Goal: Transaction & Acquisition: Complete application form

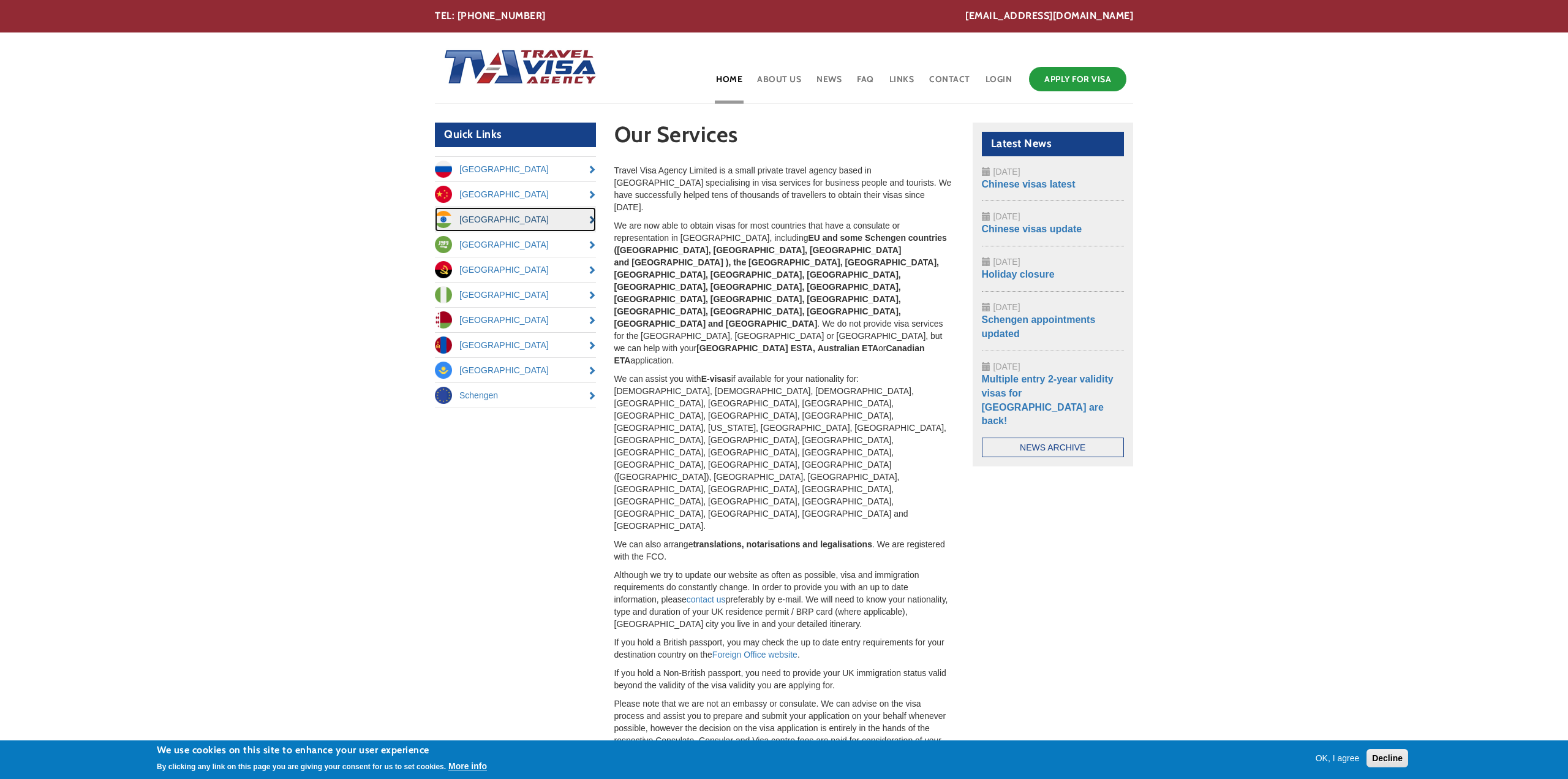
click at [593, 218] on link "[GEOGRAPHIC_DATA]" at bounding box center [515, 219] width 161 height 25
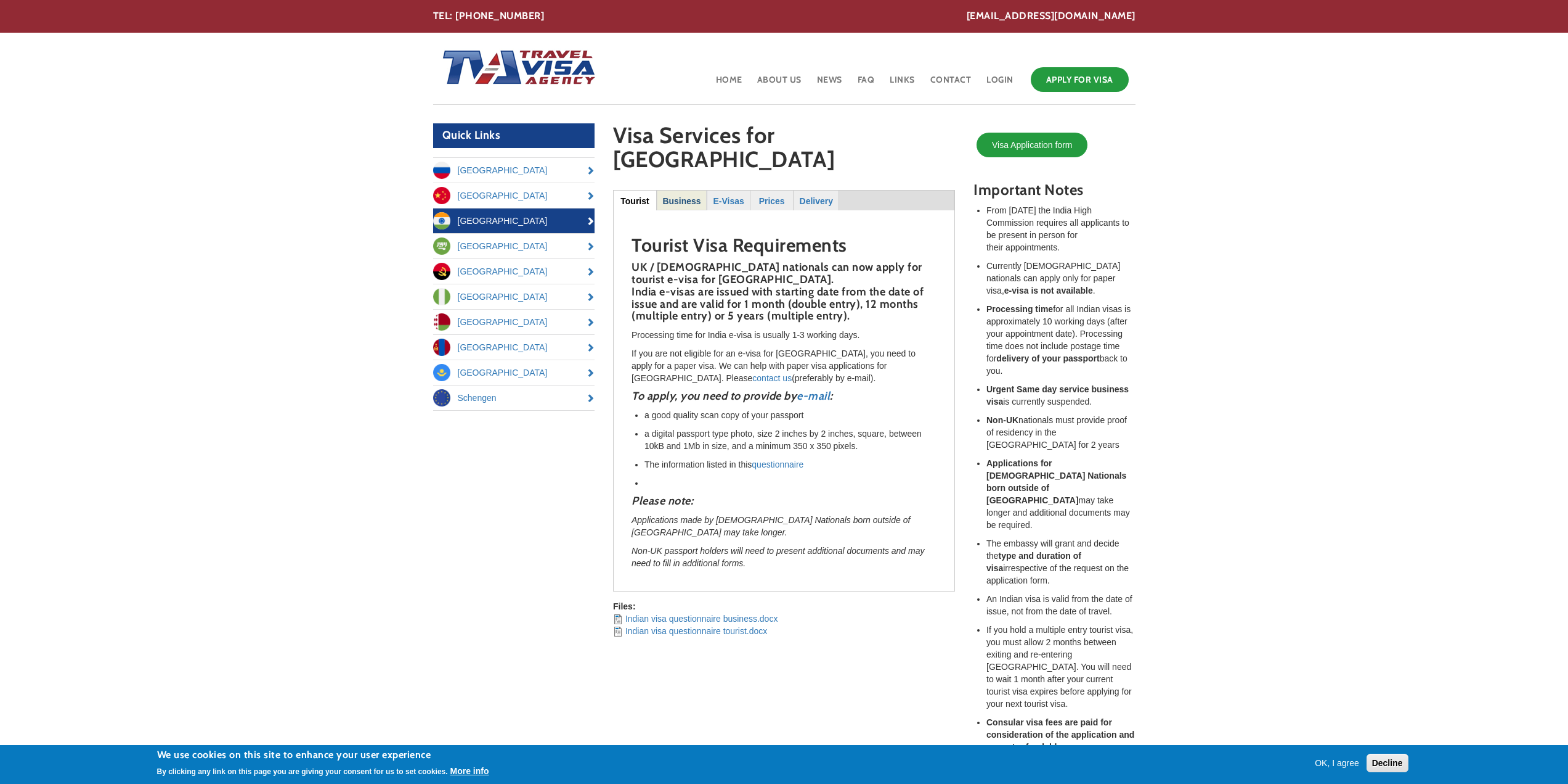
click at [682, 196] on strong "Business" at bounding box center [681, 201] width 38 height 10
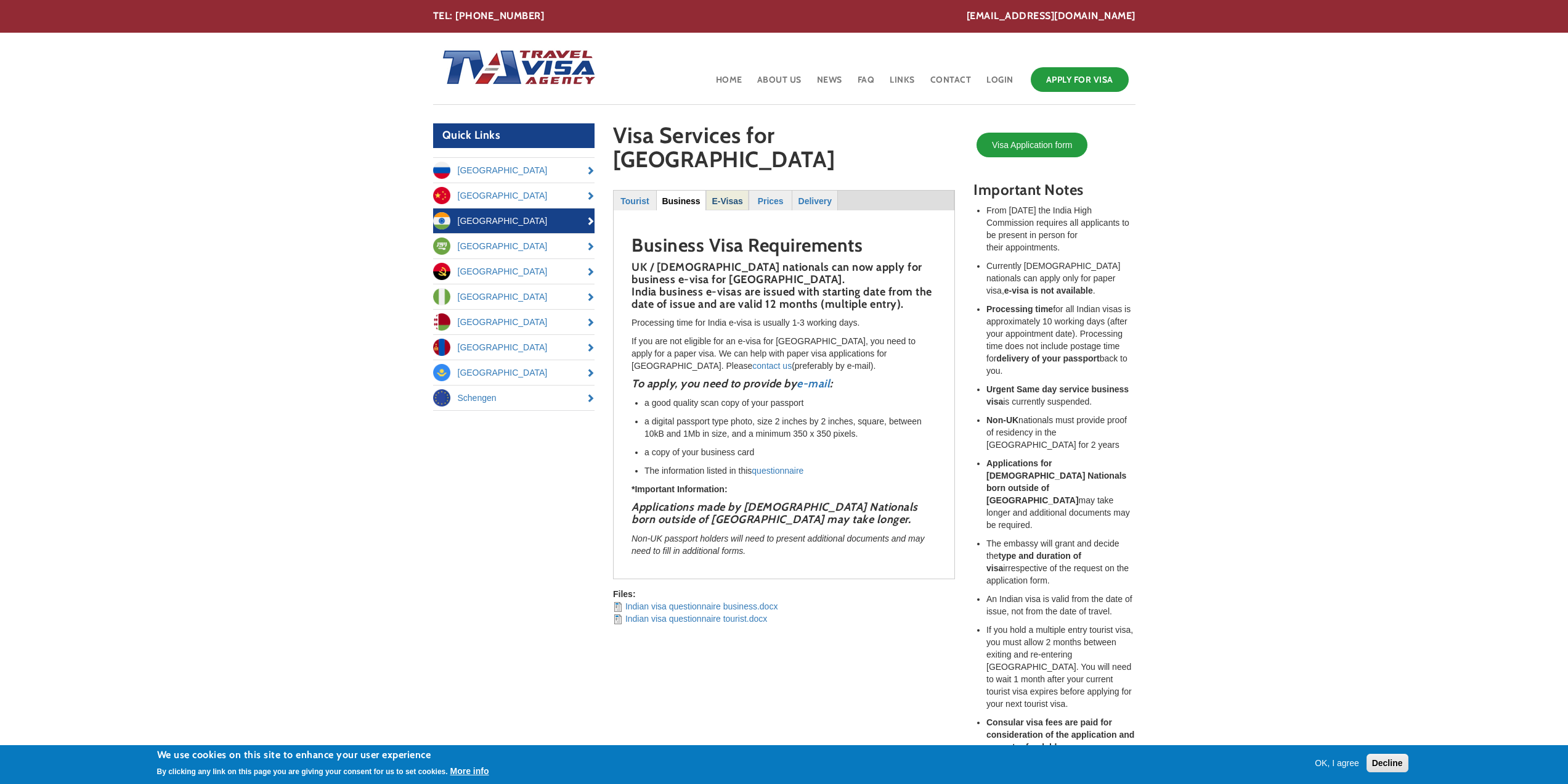
click at [724, 196] on strong "E-Visas" at bounding box center [727, 201] width 31 height 10
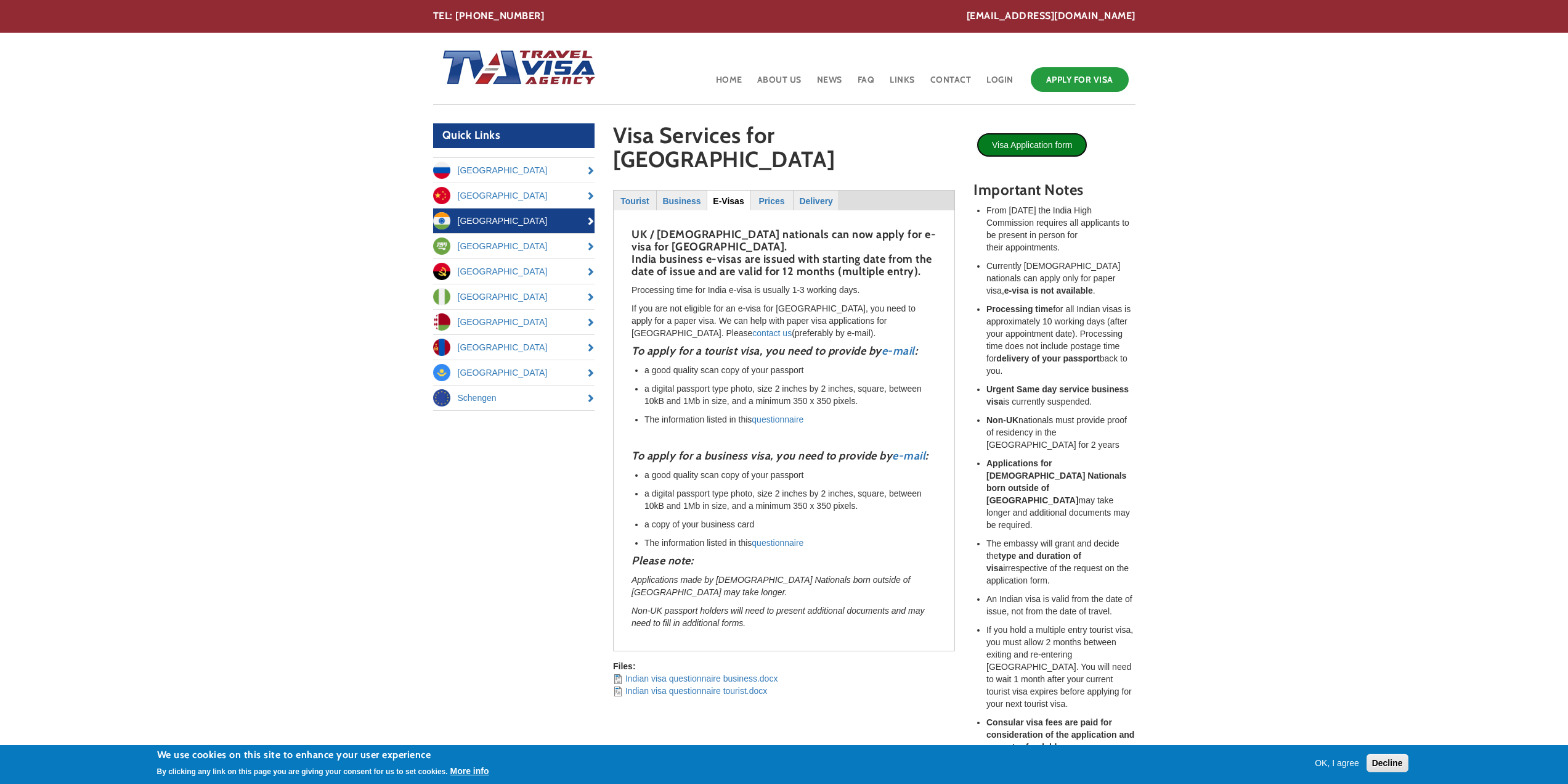
click at [1017, 138] on link "Visa Application form" at bounding box center [1031, 145] width 111 height 25
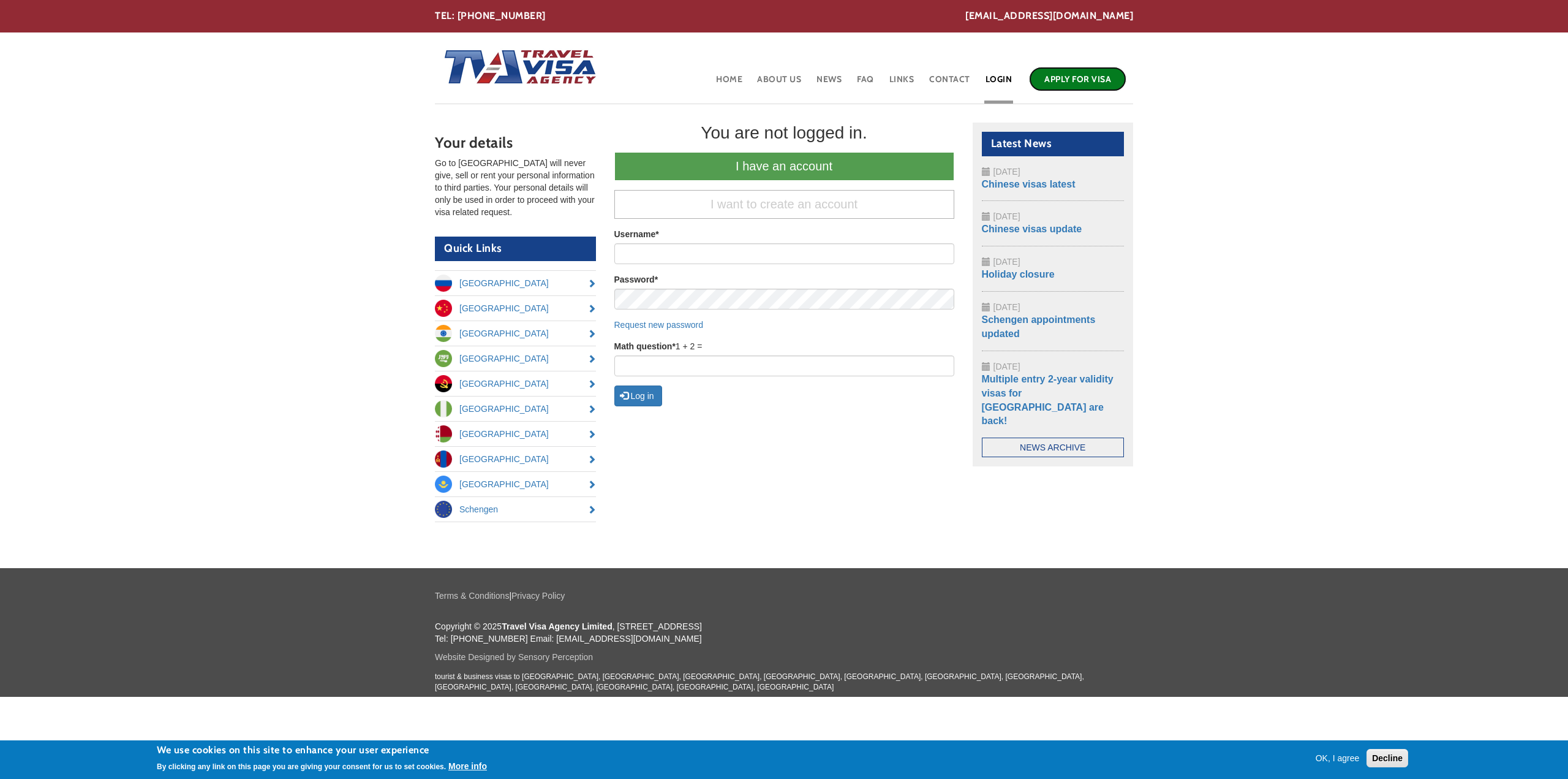
click at [1065, 84] on link "Apply for Visa" at bounding box center [1078, 79] width 98 height 25
click at [1069, 184] on link "Chinese visas latest" at bounding box center [1028, 184] width 93 height 11
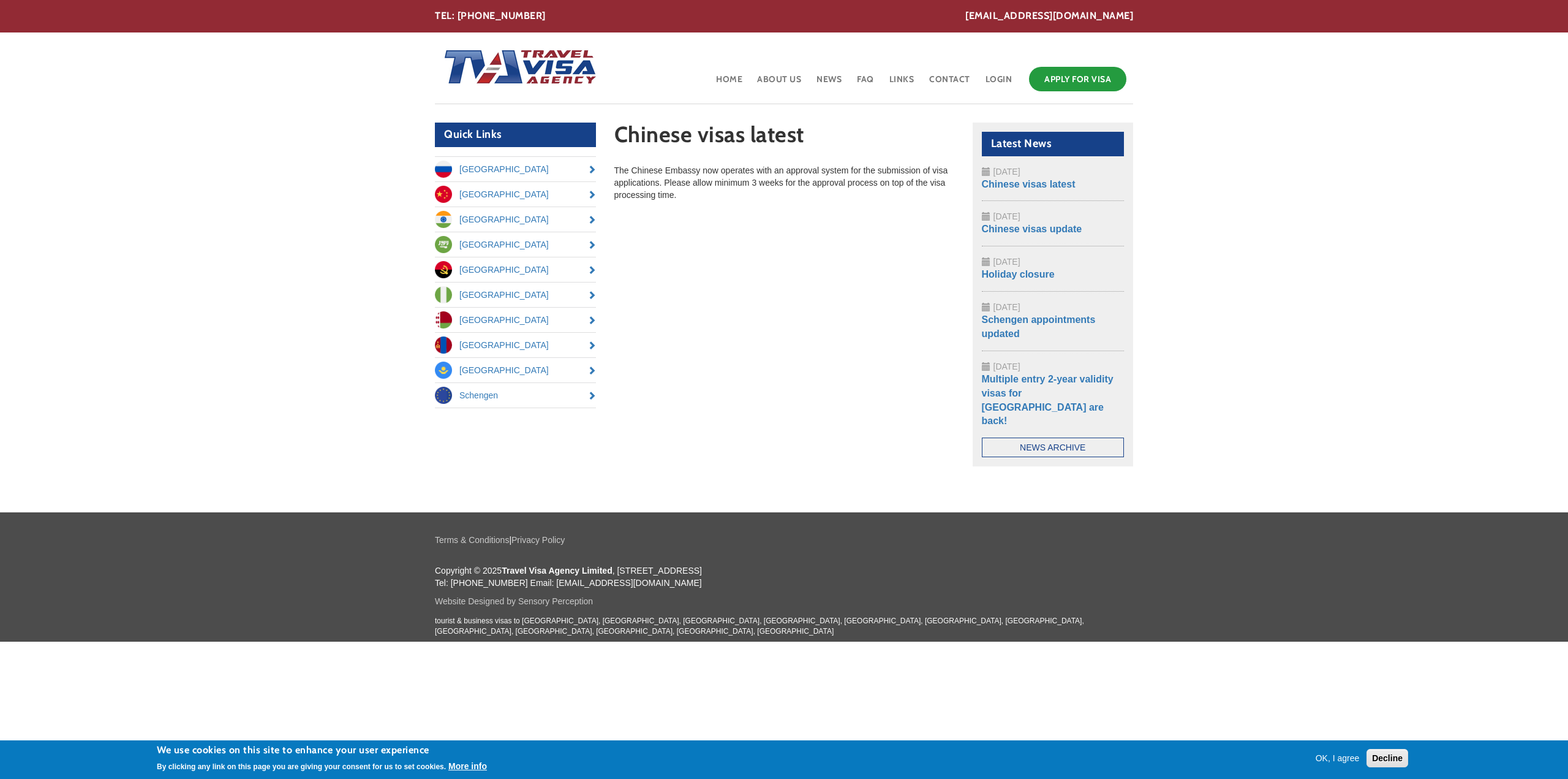
click at [1340, 761] on button "OK, I agree" at bounding box center [1337, 757] width 54 height 12
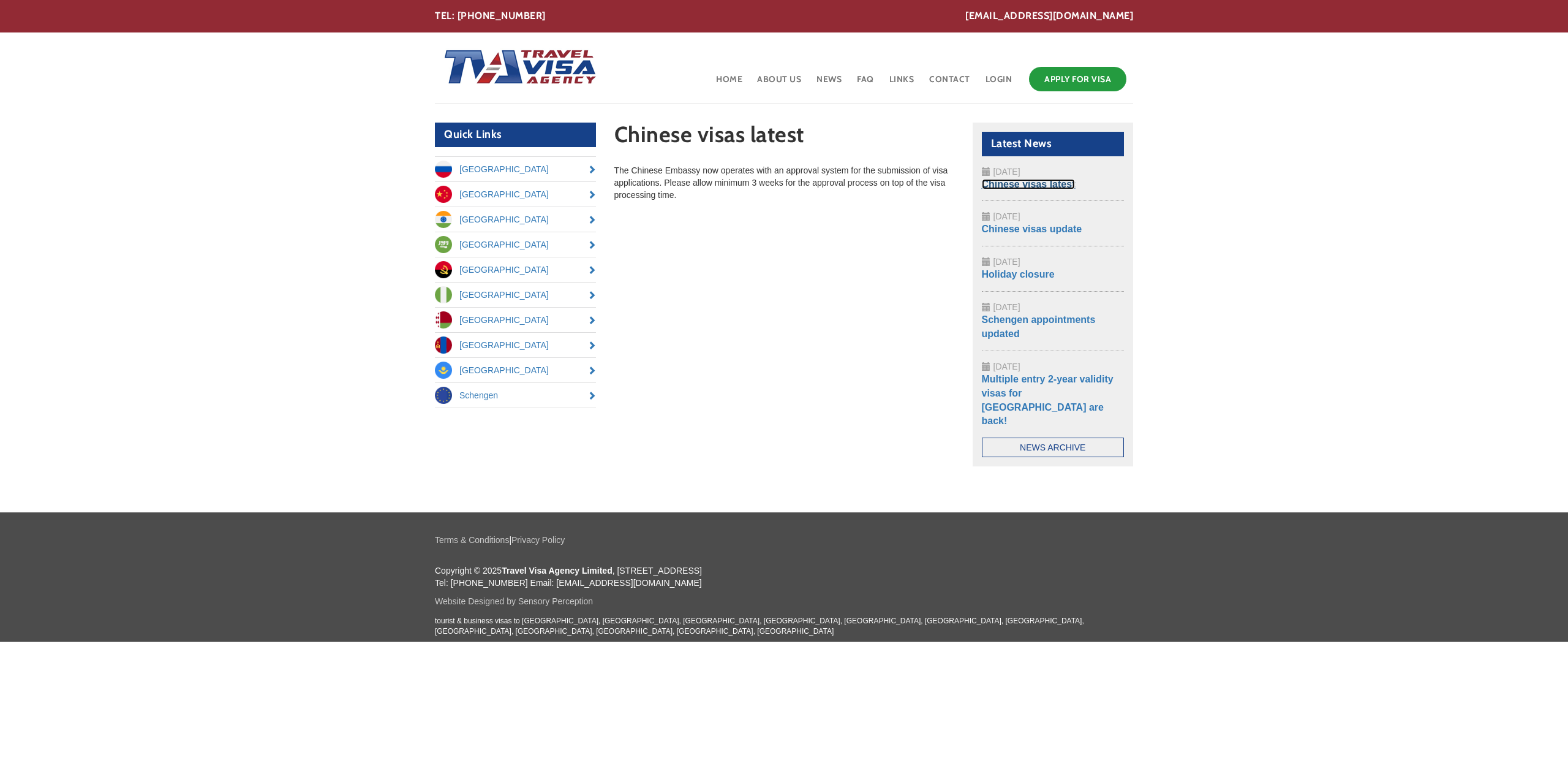
click at [1013, 183] on link "Chinese visas latest" at bounding box center [1028, 184] width 93 height 11
click at [512, 218] on link "[GEOGRAPHIC_DATA]" at bounding box center [515, 219] width 161 height 25
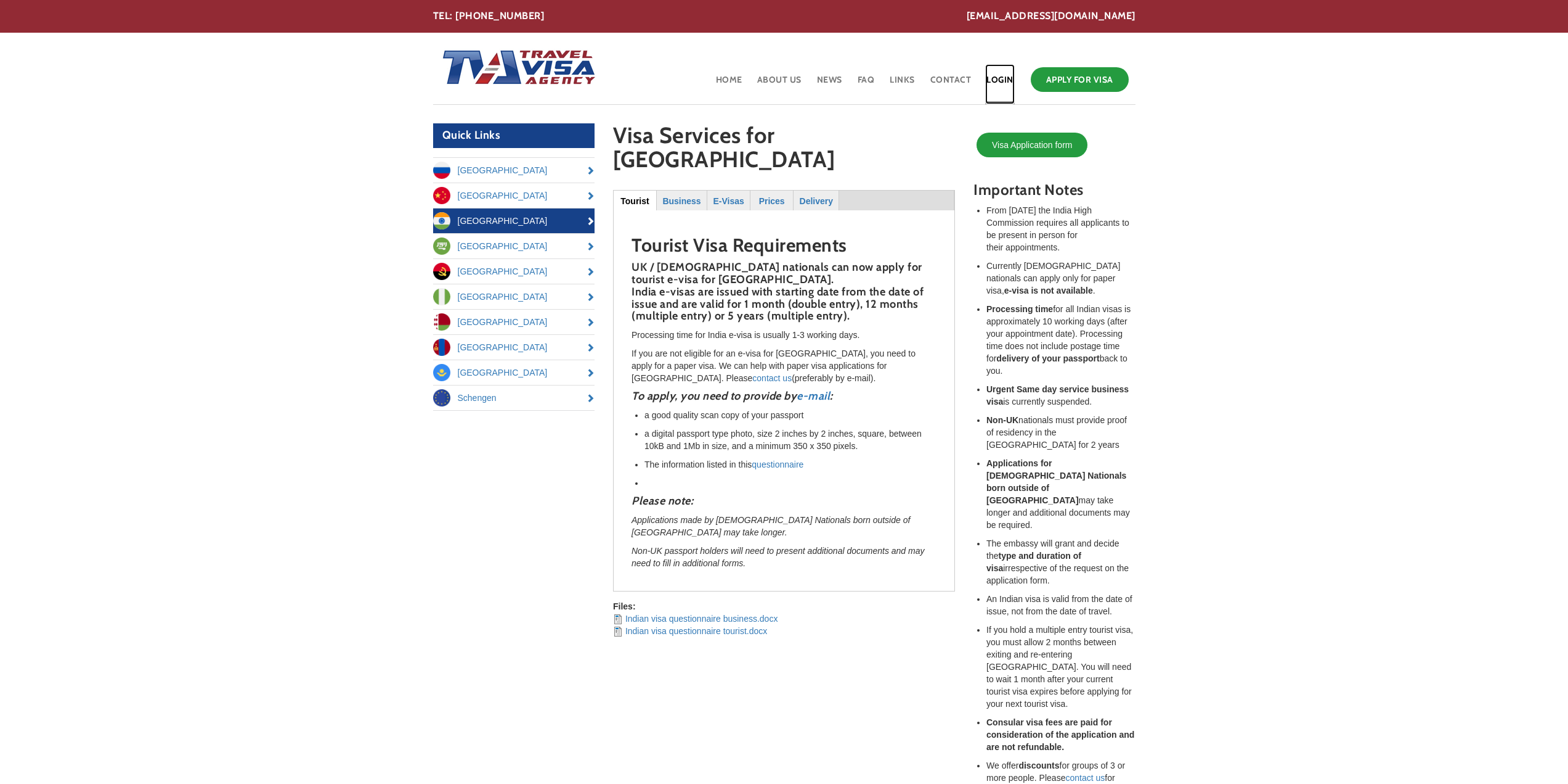
click at [1003, 82] on link "Login" at bounding box center [1001, 84] width 30 height 40
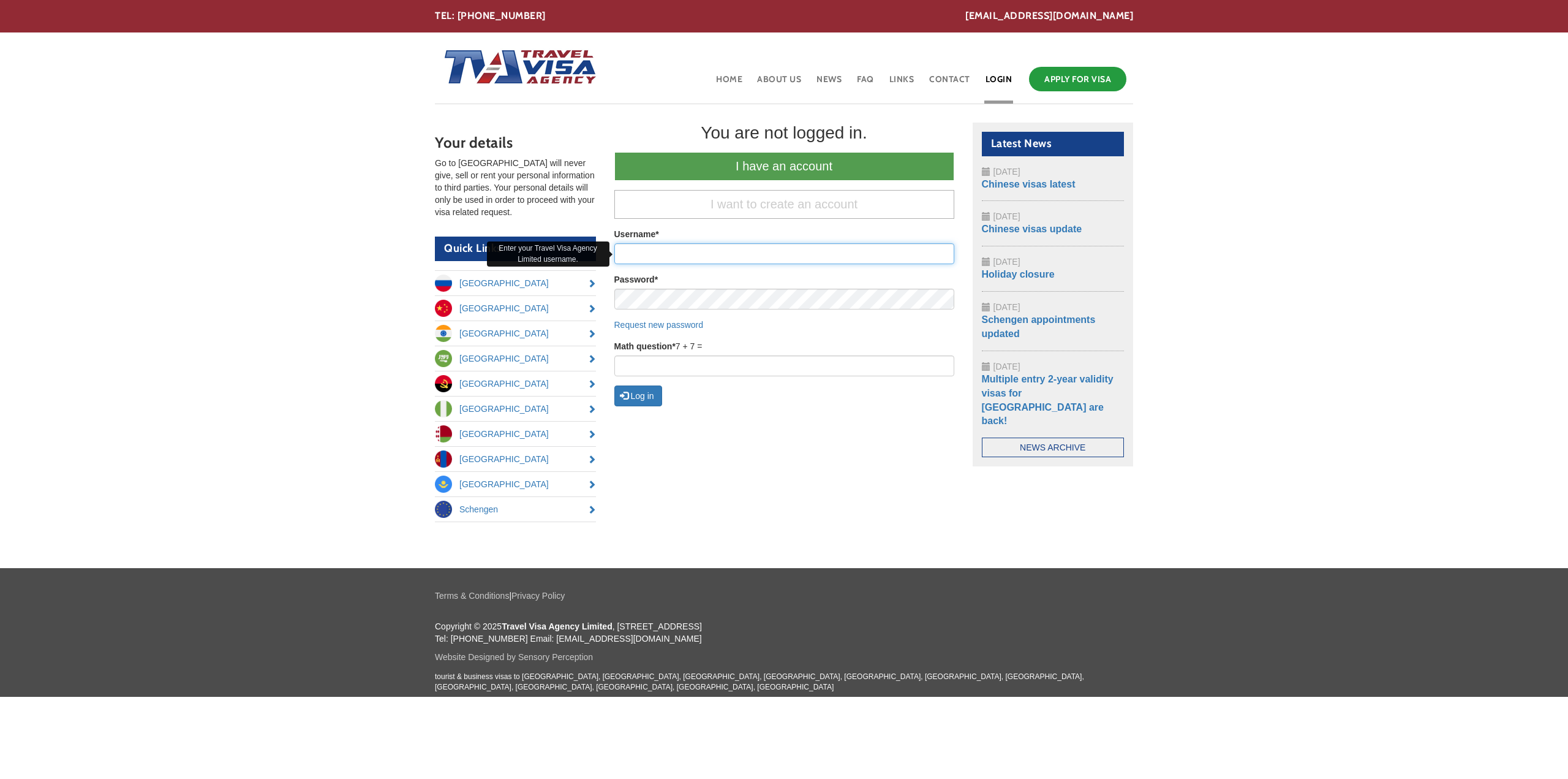
click at [708, 250] on input "Username *" at bounding box center [784, 253] width 340 height 21
click at [780, 422] on div "Your details Go to [GEOGRAPHIC_DATA] will never give, sell or rent your persona…" at bounding box center [784, 331] width 717 height 418
